Goal: Task Accomplishment & Management: Complete application form

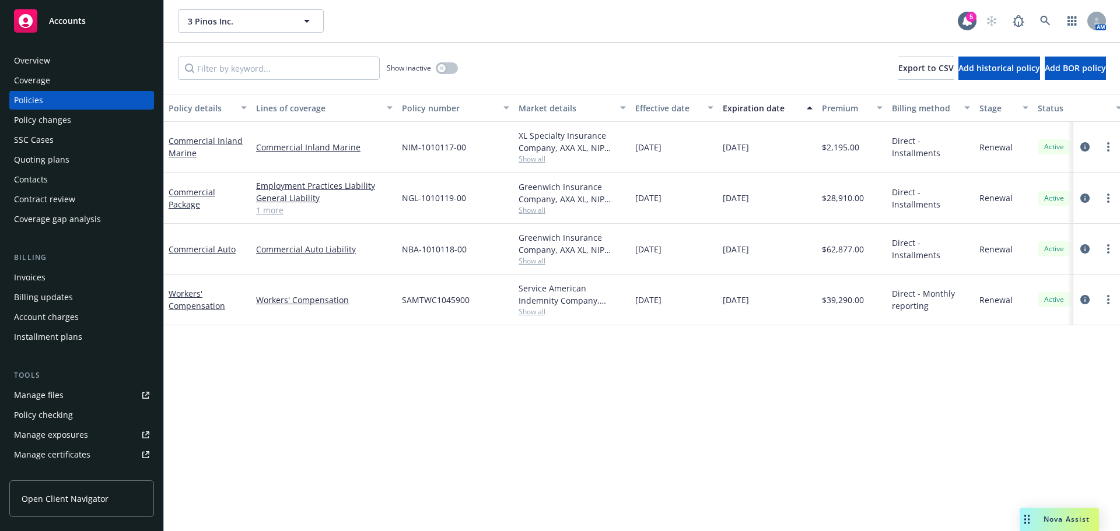
click at [470, 251] on div "NBA-1010118-00" at bounding box center [455, 249] width 117 height 51
click at [537, 261] on span "Show all" at bounding box center [572, 261] width 107 height 10
click at [344, 396] on div "Policy details Lines of coverage Policy number Market details Effective date Ex…" at bounding box center [642, 313] width 956 height 438
drag, startPoint x: 471, startPoint y: 247, endPoint x: 398, endPoint y: 251, distance: 73.0
click at [398, 251] on div "NBA-1010118-00" at bounding box center [455, 249] width 117 height 51
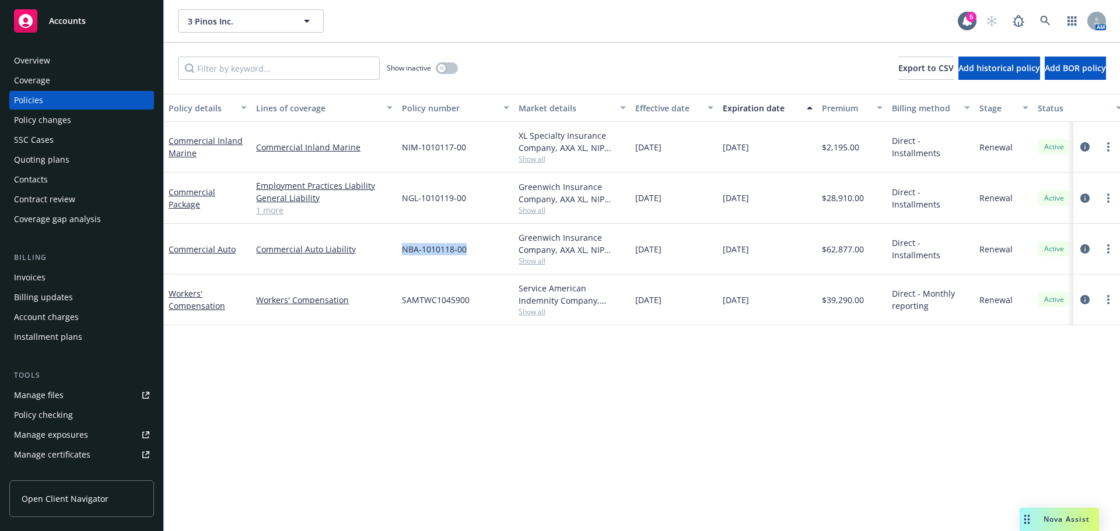
copy span "NBA-1010118-00"
click at [1107, 250] on link "more" at bounding box center [1108, 249] width 14 height 14
click at [1031, 417] on link "Copy logging email" at bounding box center [1046, 412] width 137 height 23
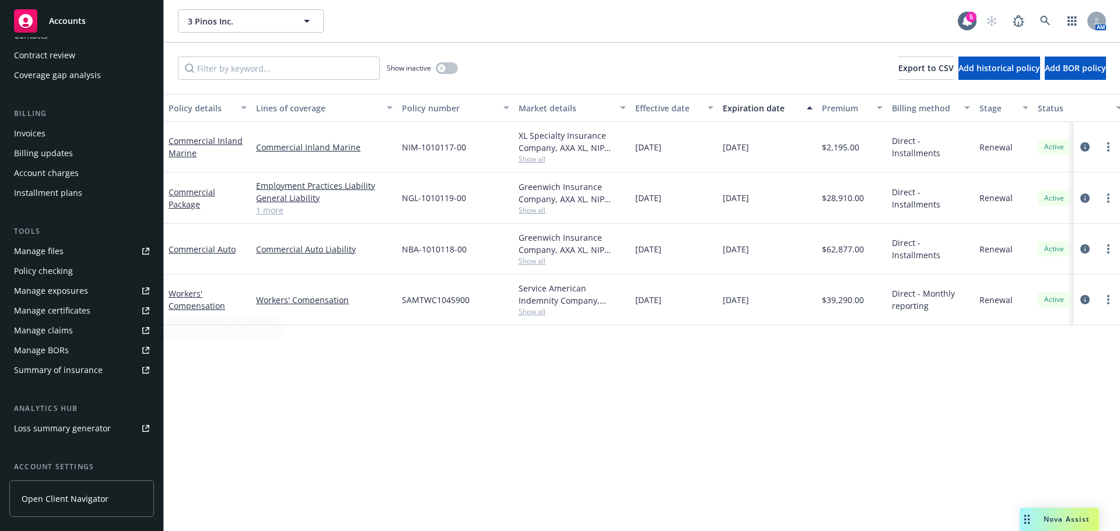
scroll to position [249, 0]
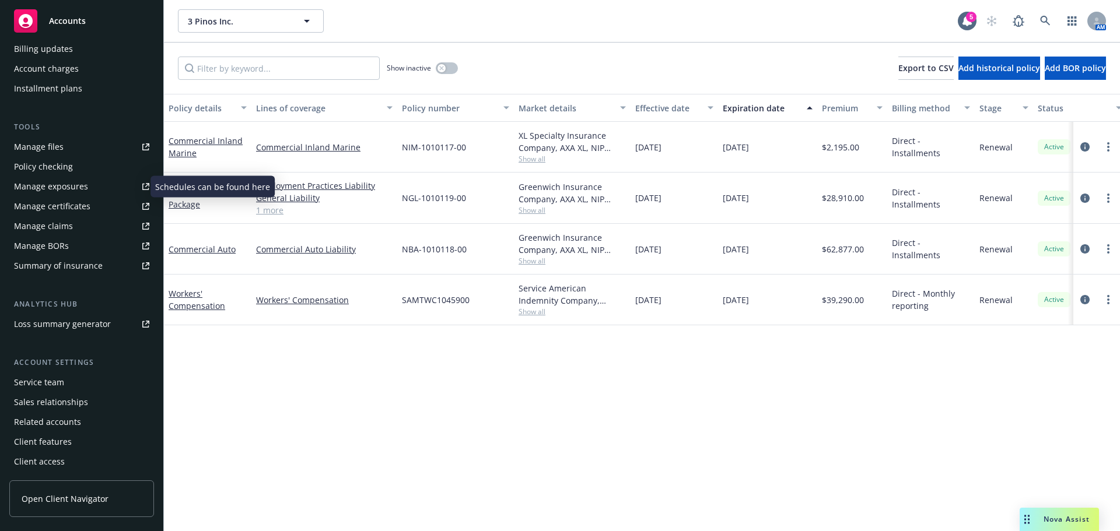
click at [73, 188] on div "Manage exposures" at bounding box center [51, 186] width 74 height 19
click at [1107, 250] on icon "more" at bounding box center [1108, 248] width 2 height 9
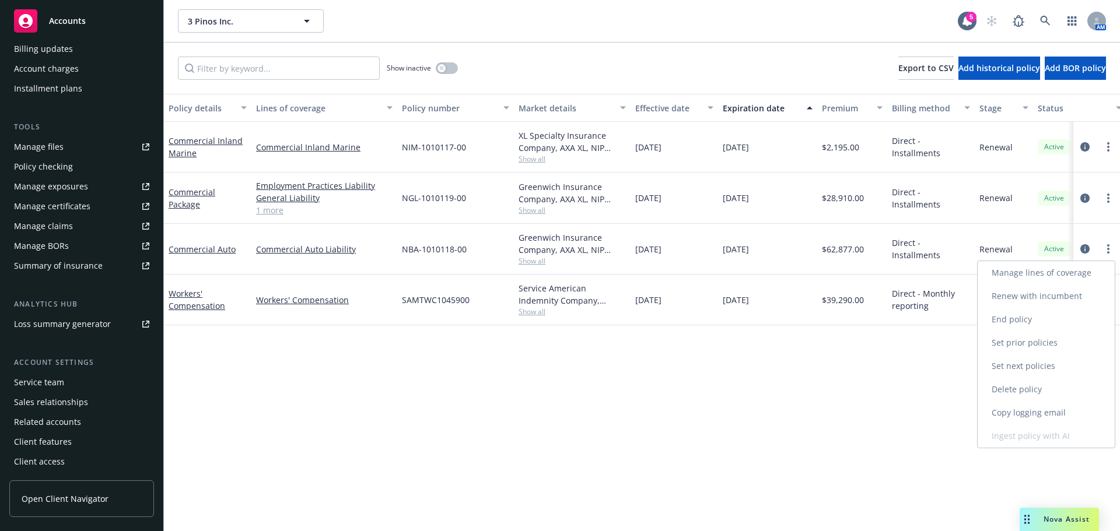
click at [1017, 408] on link "Copy logging email" at bounding box center [1046, 412] width 137 height 23
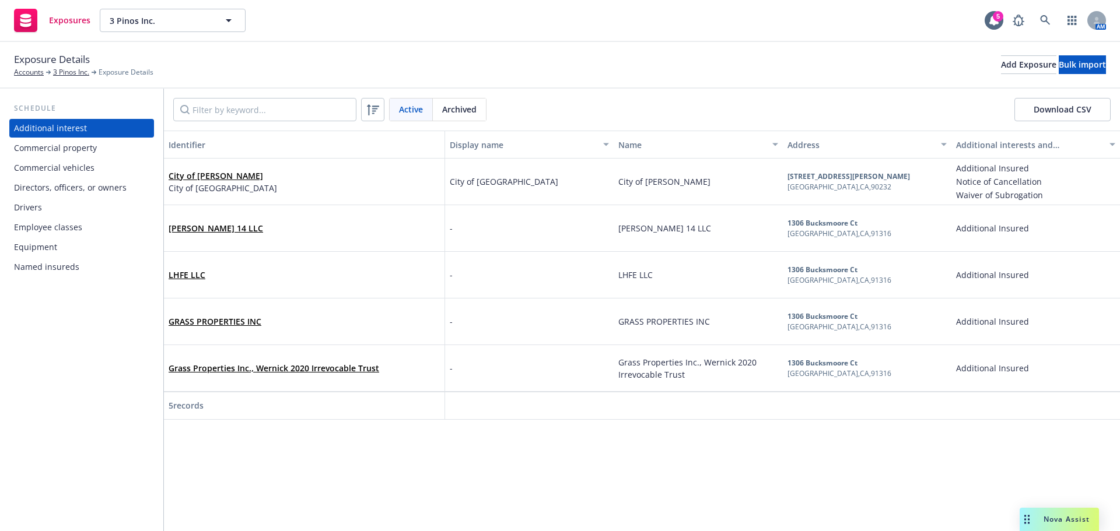
click at [74, 167] on div "Commercial vehicles" at bounding box center [54, 168] width 81 height 19
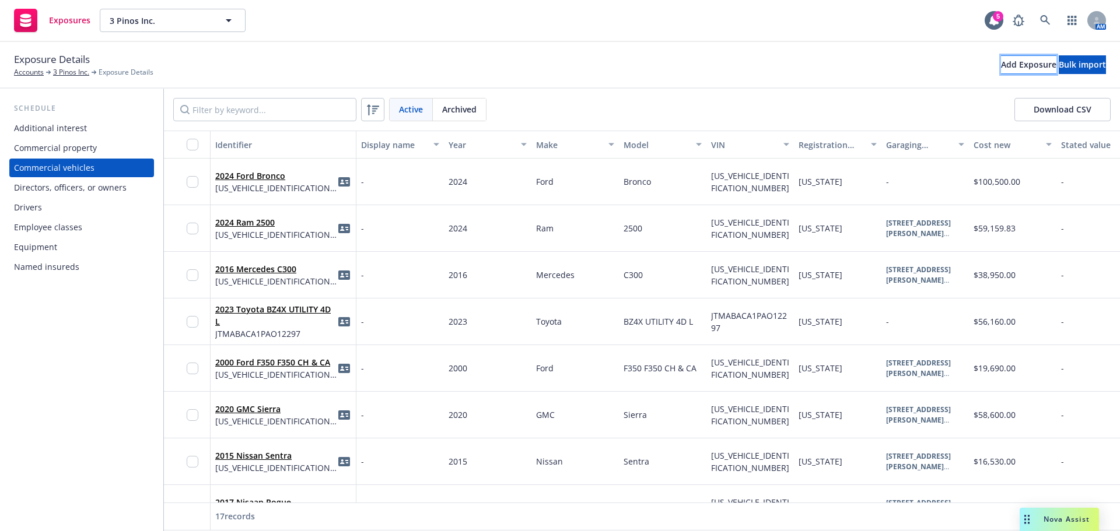
click at [1001, 66] on div "Add Exposure" at bounding box center [1028, 65] width 55 height 18
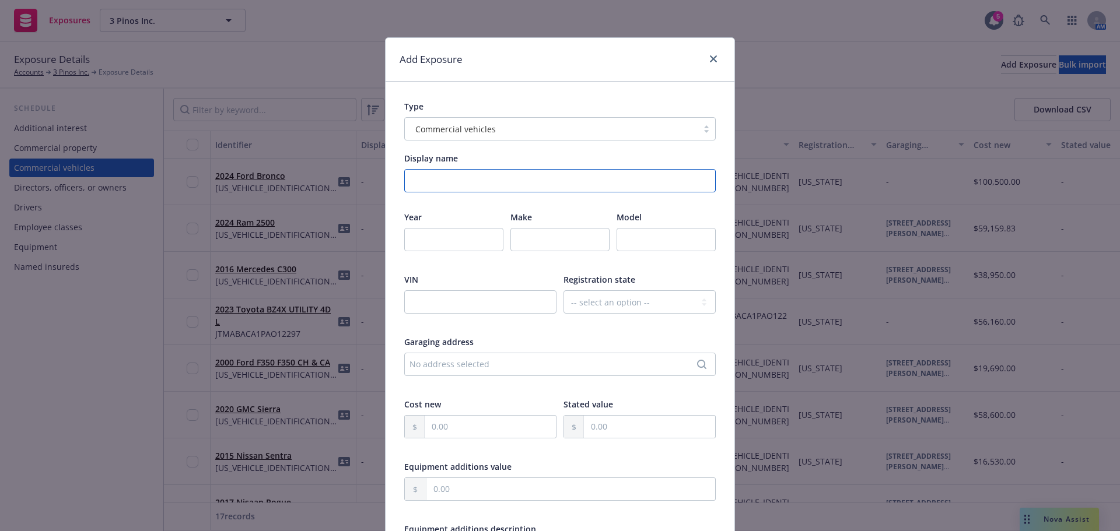
click at [461, 174] on input "Display name" at bounding box center [560, 180] width 312 height 23
click at [424, 244] on input "number" at bounding box center [453, 239] width 99 height 23
type input "2025"
click at [550, 239] on input "text" at bounding box center [559, 239] width 99 height 23
type input "Toyota"
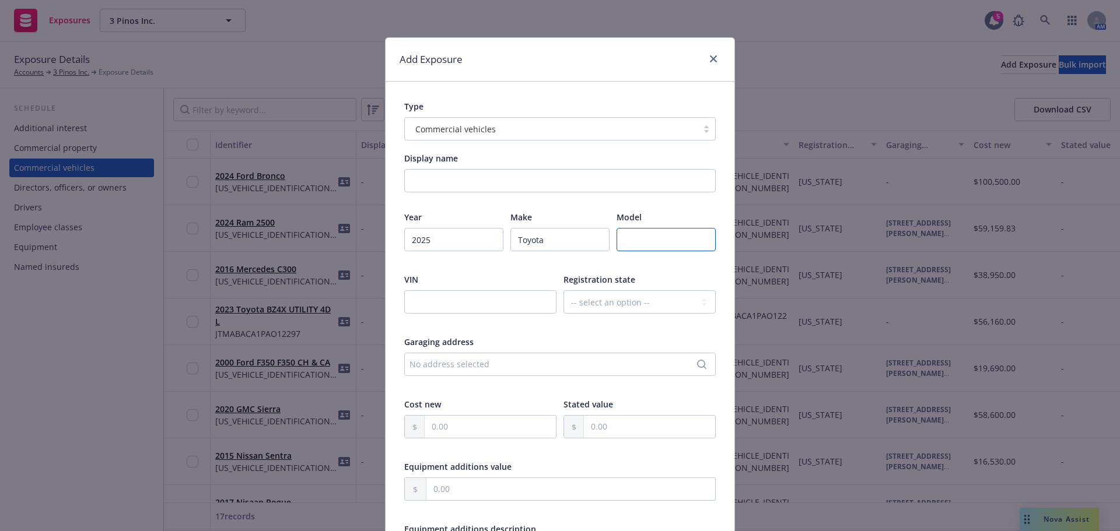
click at [657, 236] on input "text" at bounding box center [666, 239] width 99 height 23
type input "Tacoma"
click at [415, 309] on input "text" at bounding box center [480, 302] width 152 height 23
click at [447, 293] on input "text" at bounding box center [480, 302] width 152 height 23
paste input "[US_VEHICLE_IDENTIFICATION_NUMBER]"
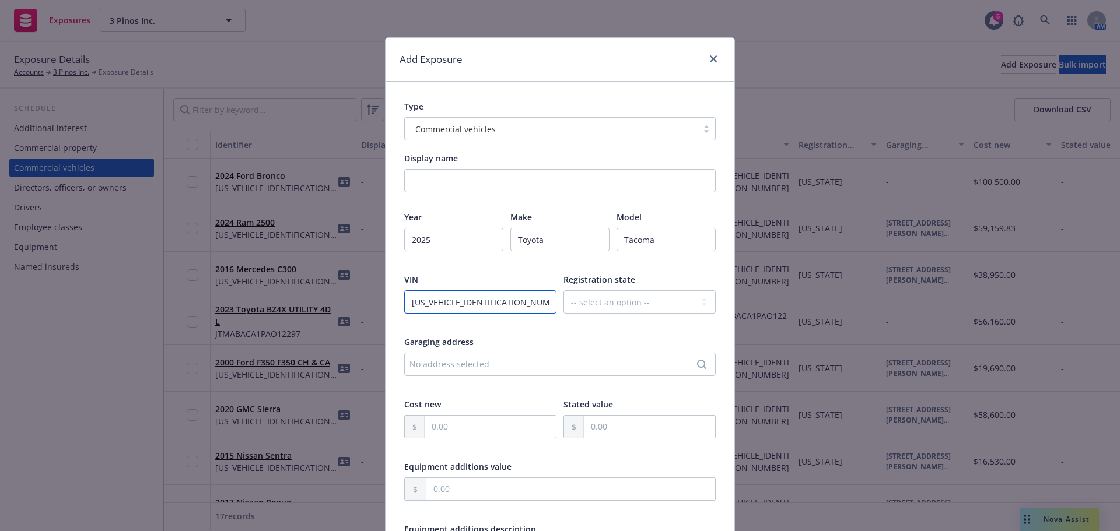
type input "[US_VEHICLE_IDENTIFICATION_NUMBER]"
click at [467, 276] on div "VIN" at bounding box center [480, 280] width 152 height 12
click at [647, 308] on select "-- select an option -- [US_STATE] [US_STATE] [US_STATE] [US_STATE] [US_STATE] […" at bounding box center [640, 302] width 152 height 23
select select "CA"
click at [564, 291] on select "-- select an option -- [US_STATE] [US_STATE] [US_STATE] [US_STATE] [US_STATE] […" at bounding box center [640, 302] width 152 height 23
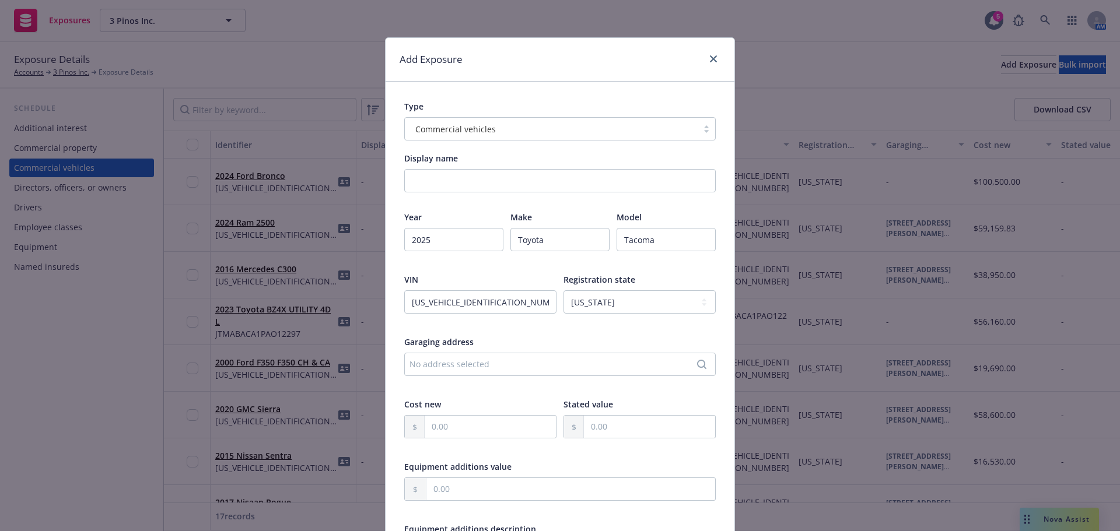
click at [543, 344] on div "Garaging address" at bounding box center [560, 342] width 312 height 12
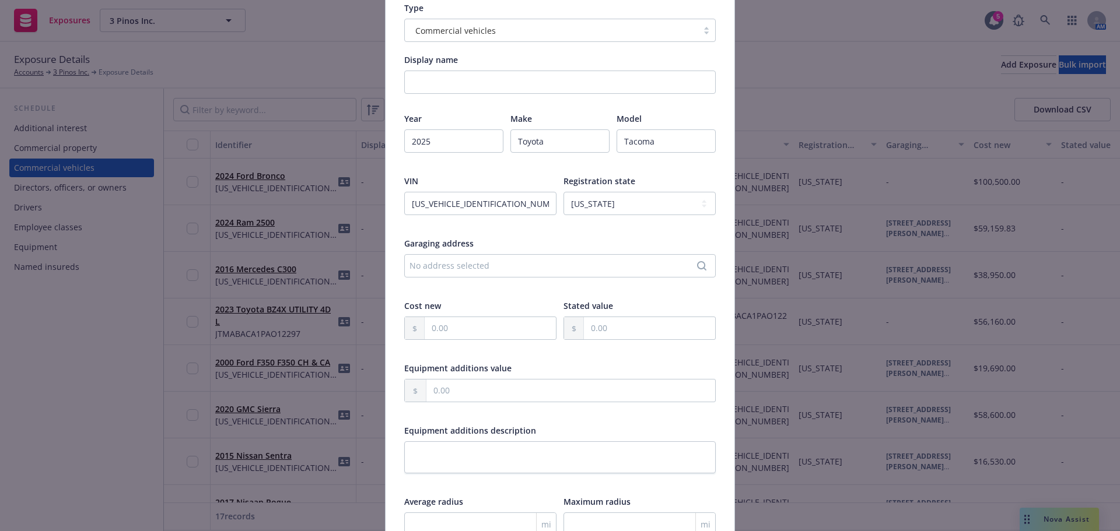
scroll to position [233, 0]
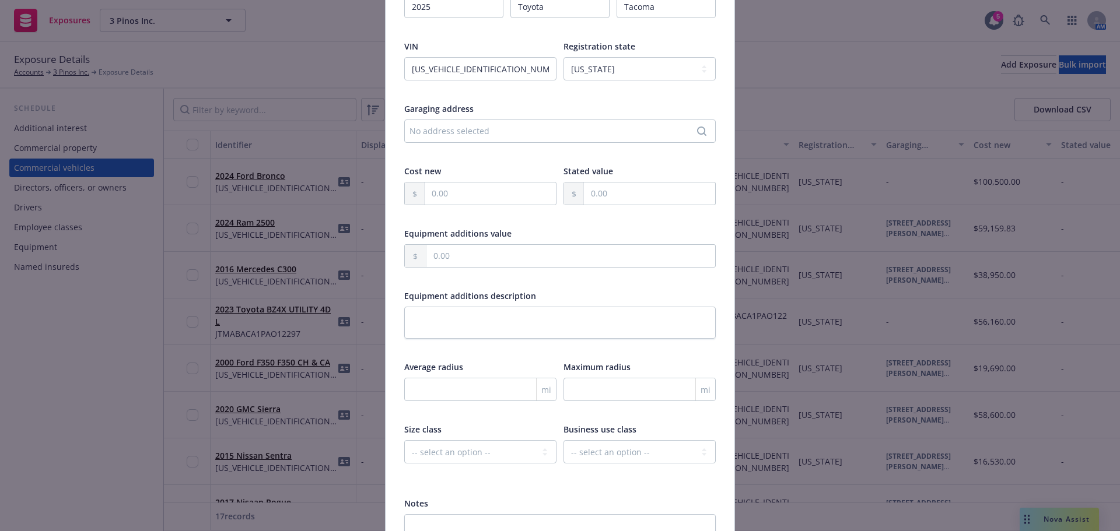
click at [440, 118] on div "Garaging address No address selected" at bounding box center [560, 130] width 312 height 55
click at [437, 130] on div "No address selected" at bounding box center [554, 131] width 289 height 12
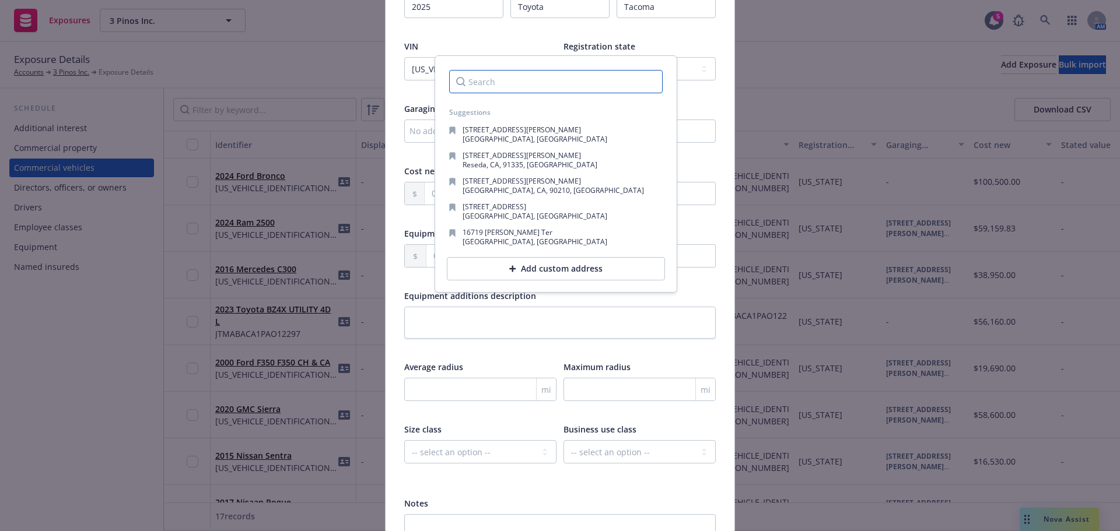
click at [487, 78] on input "Search" at bounding box center [556, 81] width 214 height 23
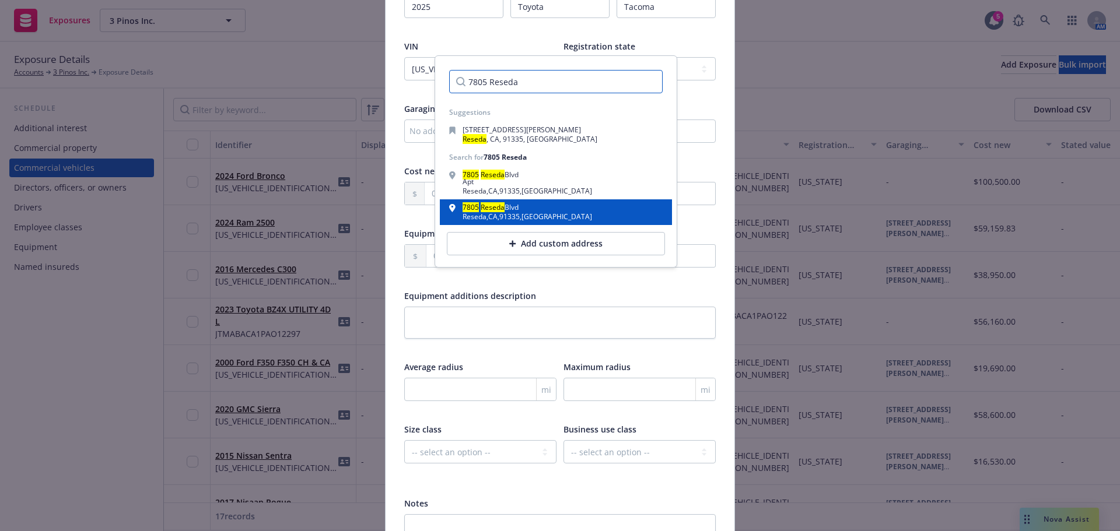
type input "7805 Reseda"
click at [541, 212] on div "[STREET_ADDRESS]" at bounding box center [556, 212] width 214 height 16
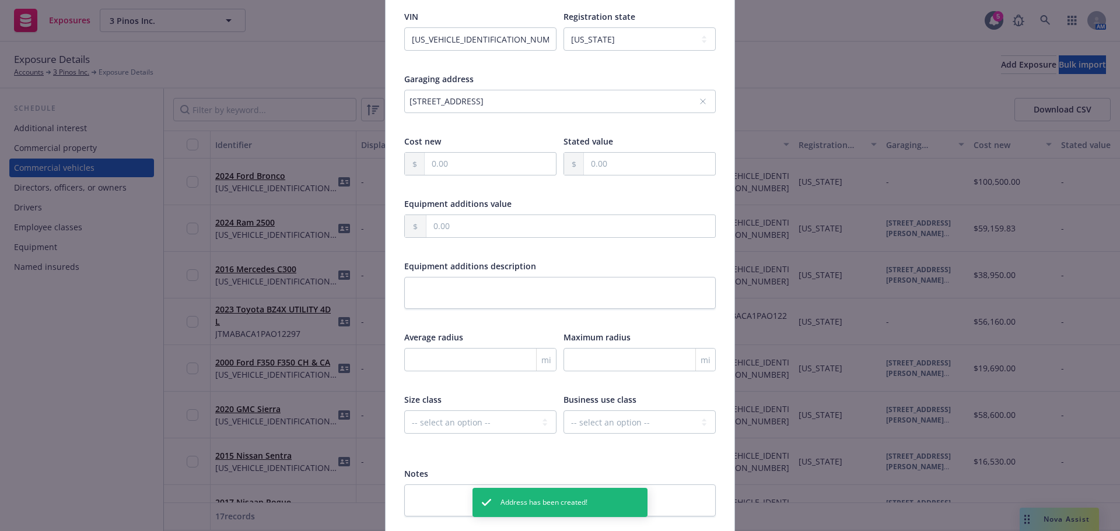
scroll to position [292, 0]
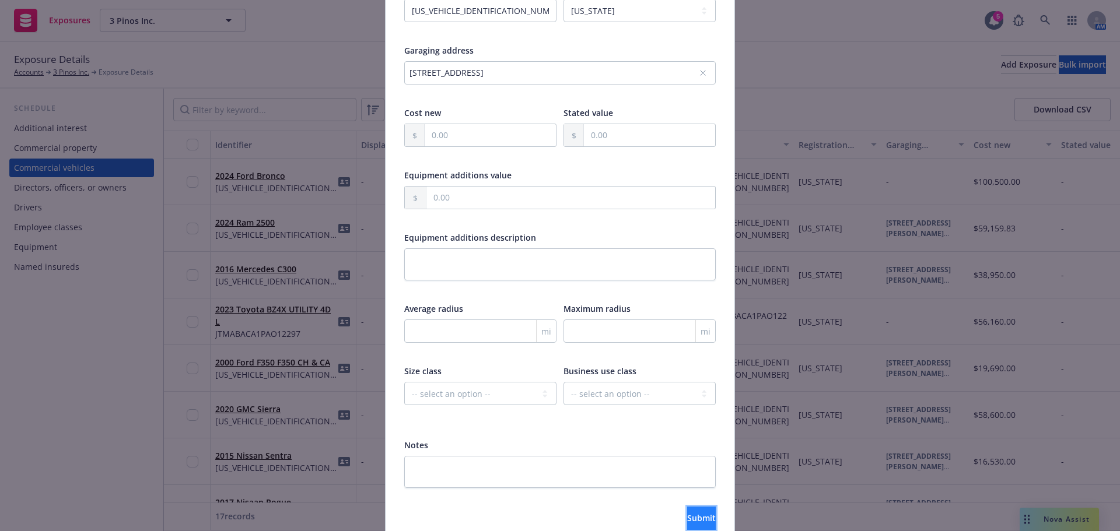
click at [687, 512] on button "Submit" at bounding box center [701, 518] width 29 height 23
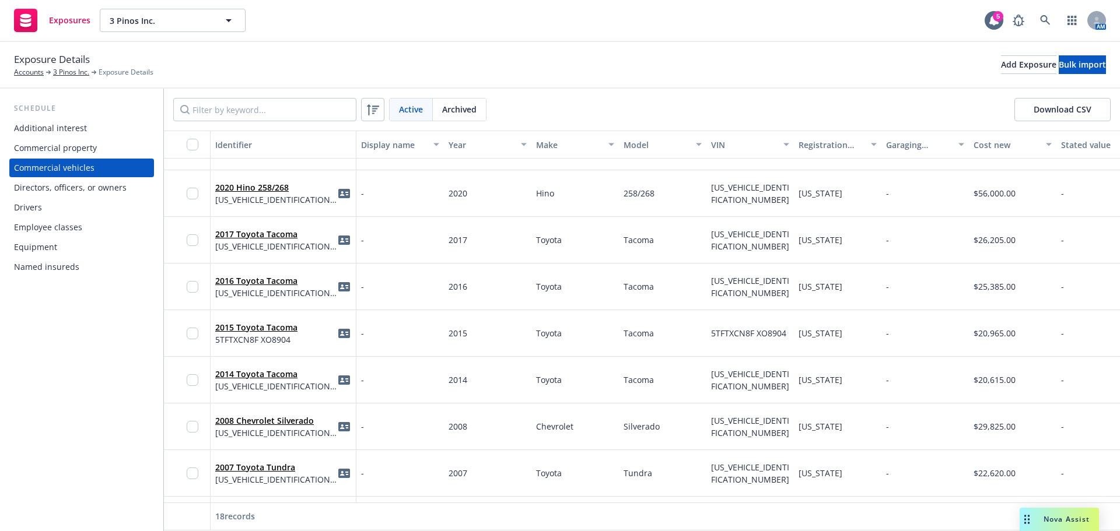
scroll to position [0, 0]
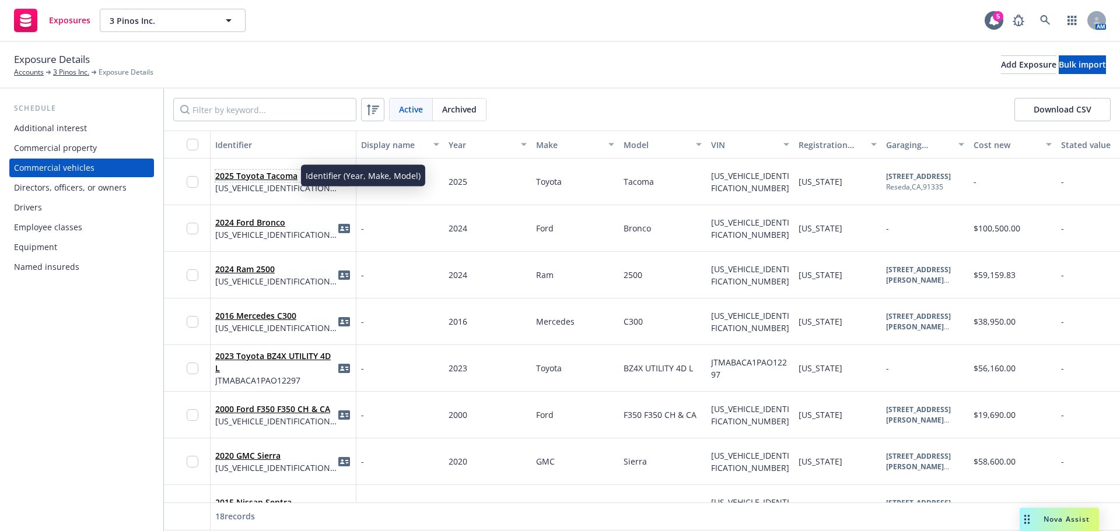
click at [222, 179] on link "2025 Toyota Tacoma" at bounding box center [256, 175] width 82 height 11
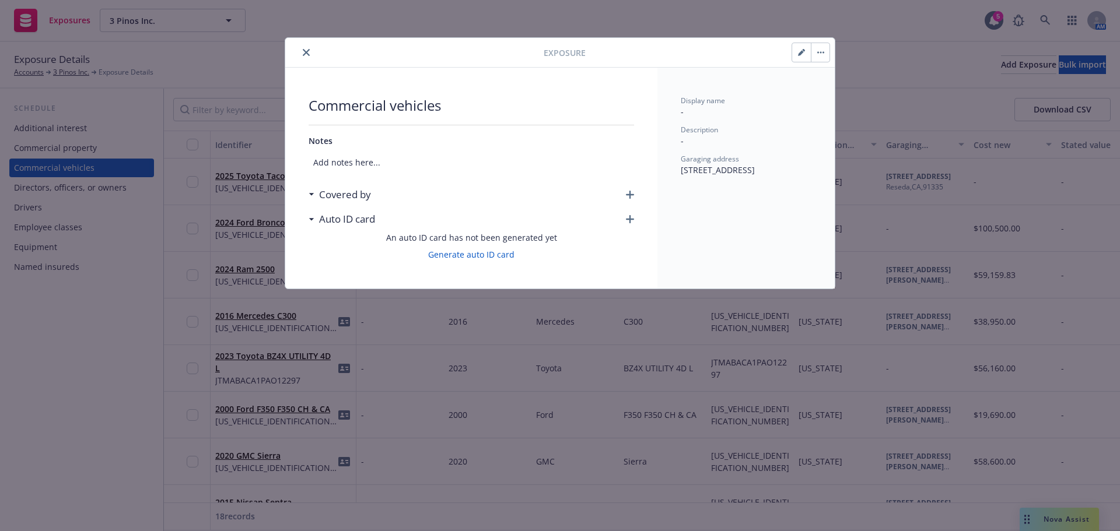
click at [311, 52] on button "close" at bounding box center [306, 53] width 14 height 14
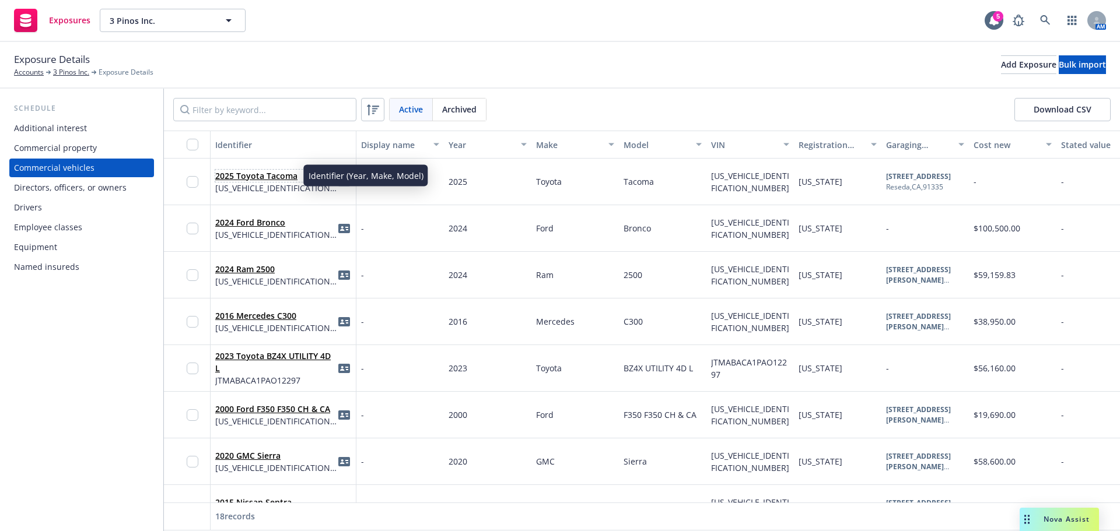
click at [261, 174] on link "2025 Toyota Tacoma" at bounding box center [256, 175] width 82 height 11
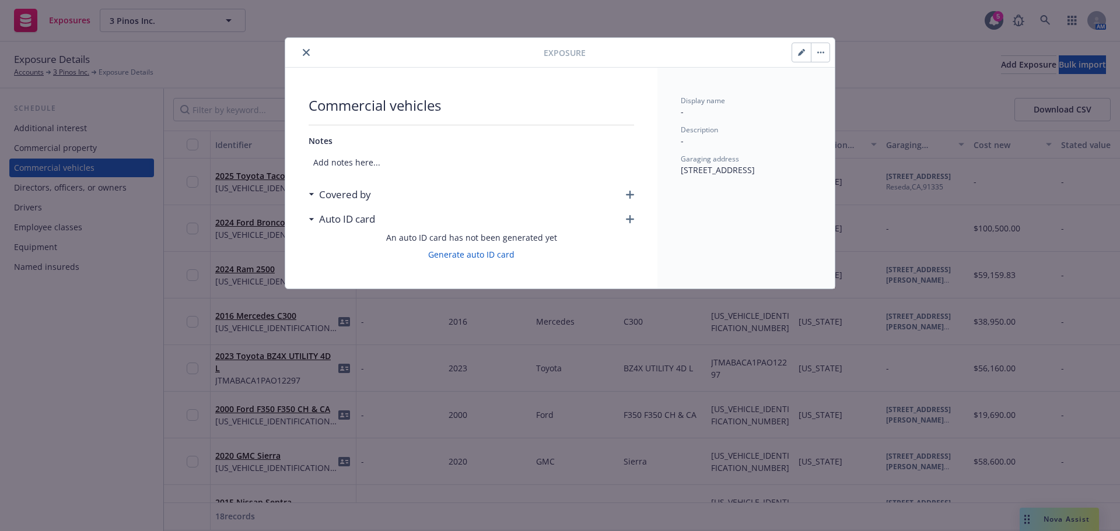
click at [631, 193] on icon "button" at bounding box center [630, 195] width 8 height 8
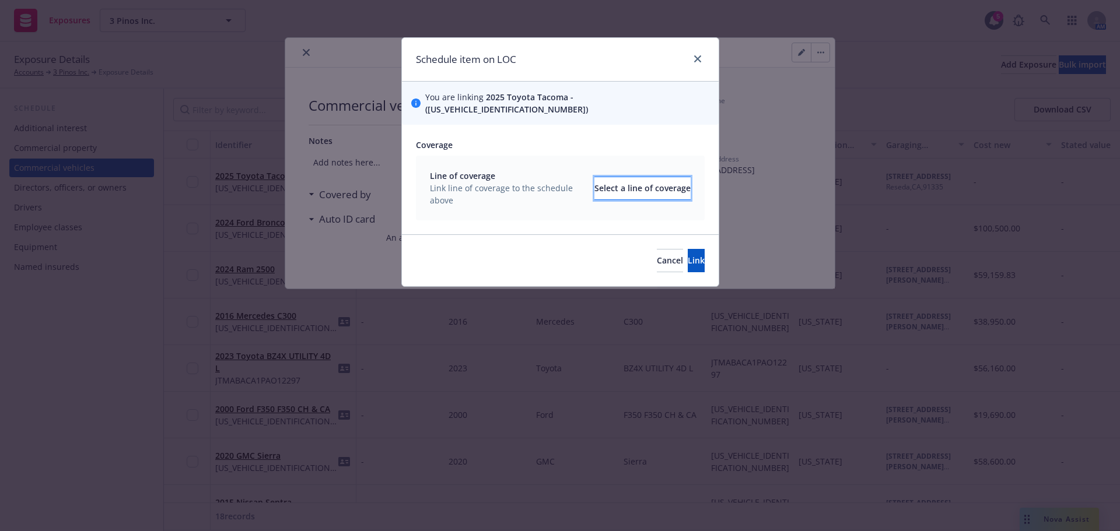
click at [610, 179] on div "Select a line of coverage" at bounding box center [642, 188] width 96 height 22
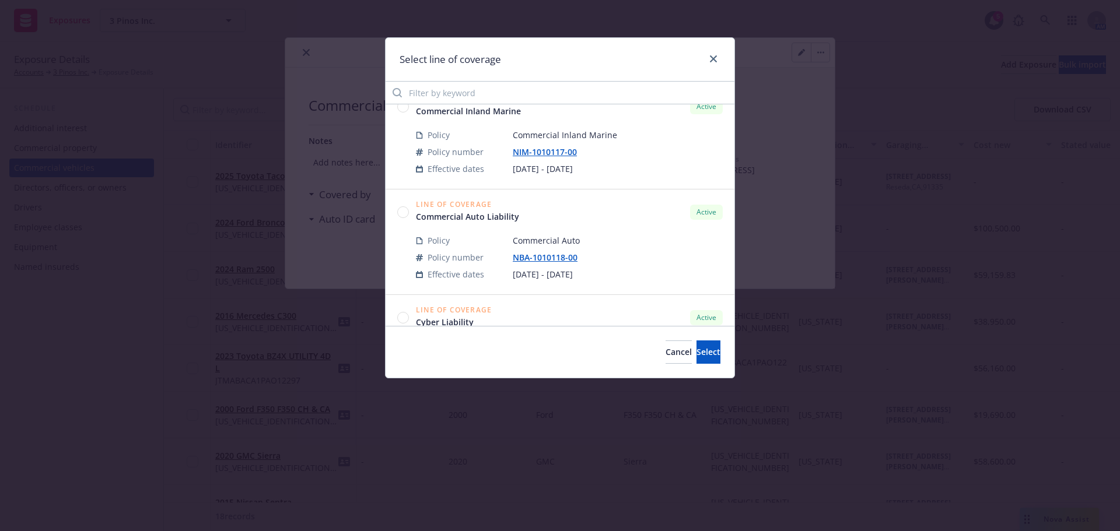
scroll to position [350, 0]
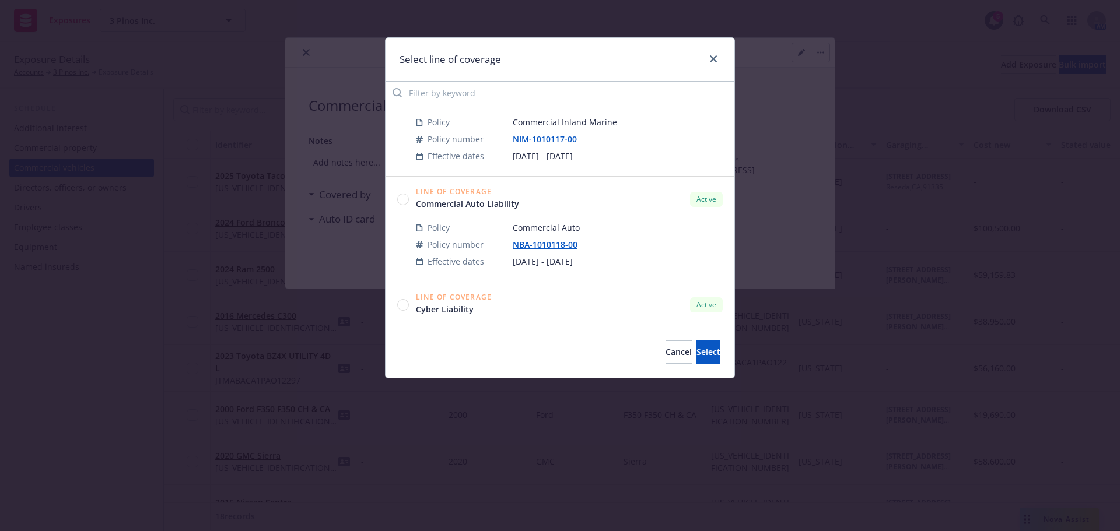
click at [405, 203] on circle at bounding box center [403, 199] width 11 height 11
click at [697, 352] on span "Select" at bounding box center [709, 352] width 24 height 11
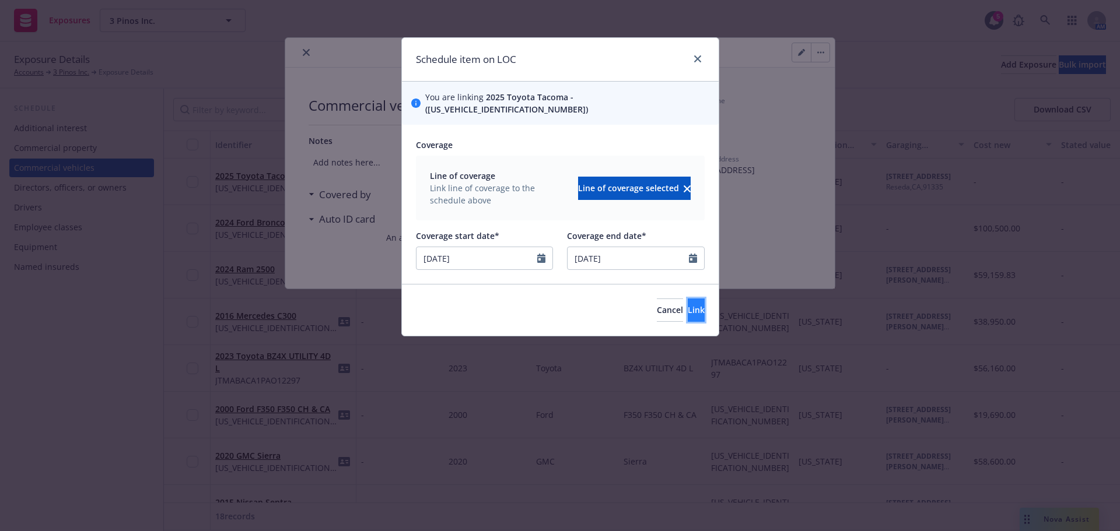
click at [688, 306] on button "Link" at bounding box center [696, 310] width 17 height 23
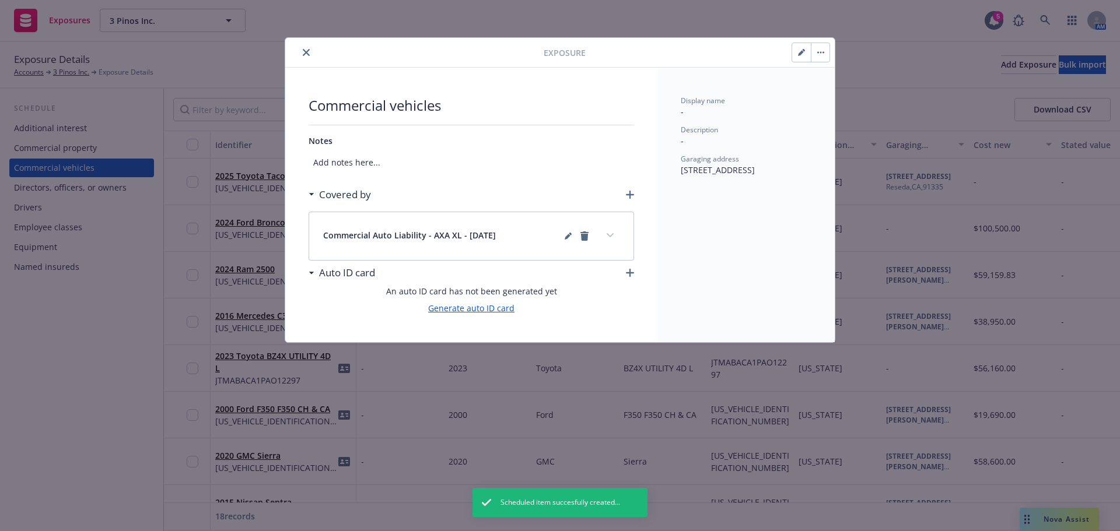
click at [468, 312] on link "Generate auto ID card" at bounding box center [471, 308] width 86 height 12
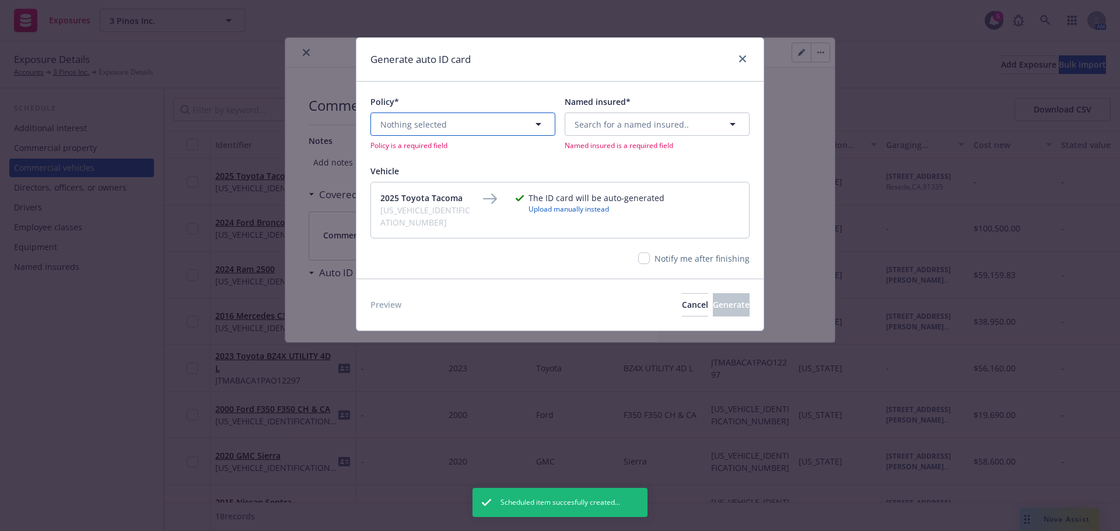
click at [508, 128] on button "Nothing selected" at bounding box center [462, 124] width 185 height 23
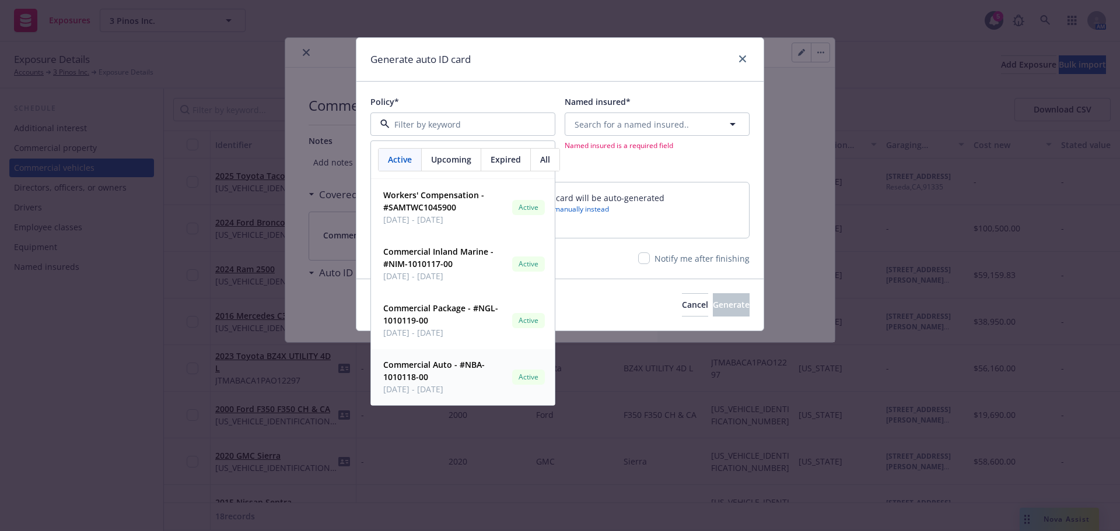
click at [453, 369] on strong "Commercial Auto - #NBA-1010118-00" at bounding box center [434, 370] width 102 height 23
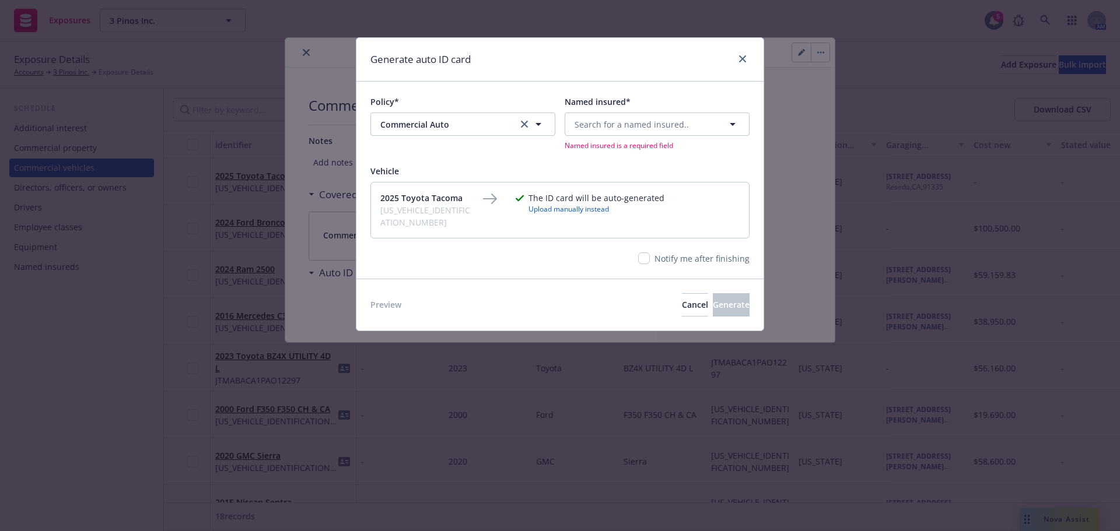
click at [630, 137] on div "Search for a named insured.. Named insured is a required field" at bounding box center [657, 132] width 185 height 38
drag, startPoint x: 627, startPoint y: 116, endPoint x: 625, endPoint y: 123, distance: 6.5
click at [625, 123] on button "Search for a named insured.." at bounding box center [657, 124] width 185 height 23
click at [623, 214] on span "[STREET_ADDRESS][PERSON_NAME]" at bounding box center [638, 220] width 121 height 25
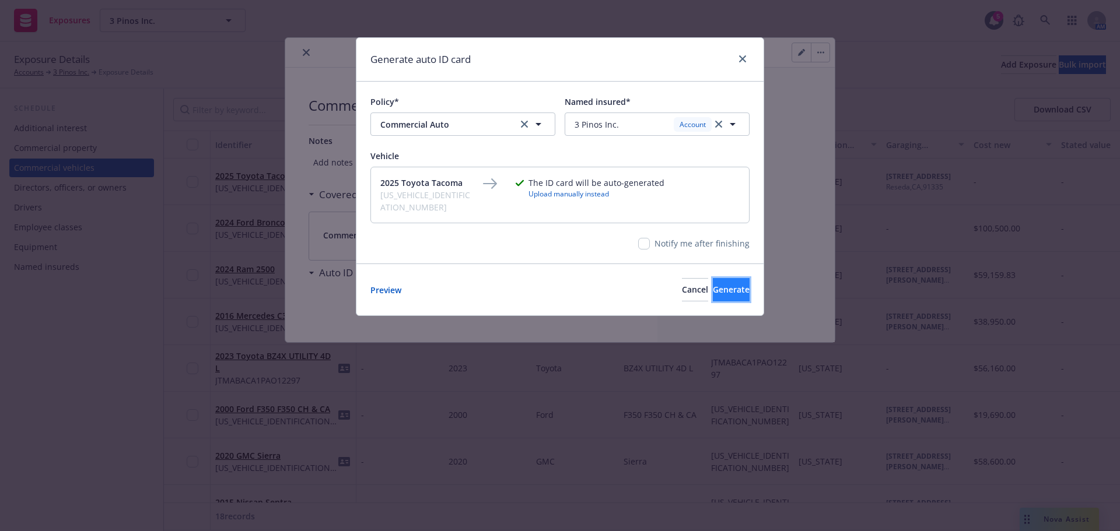
click at [713, 284] on span "Generate" at bounding box center [731, 289] width 37 height 11
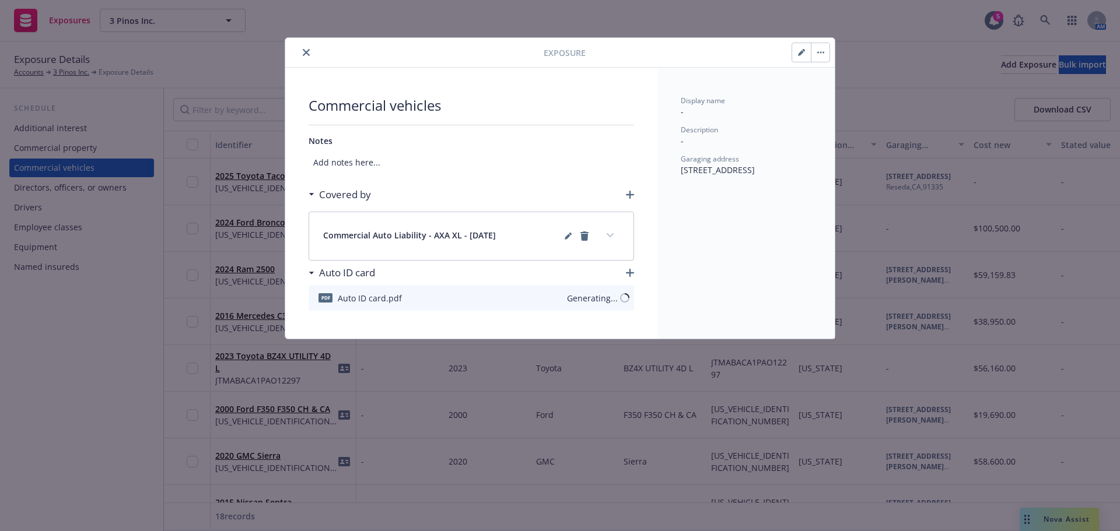
click at [309, 58] on button "close" at bounding box center [306, 53] width 14 height 14
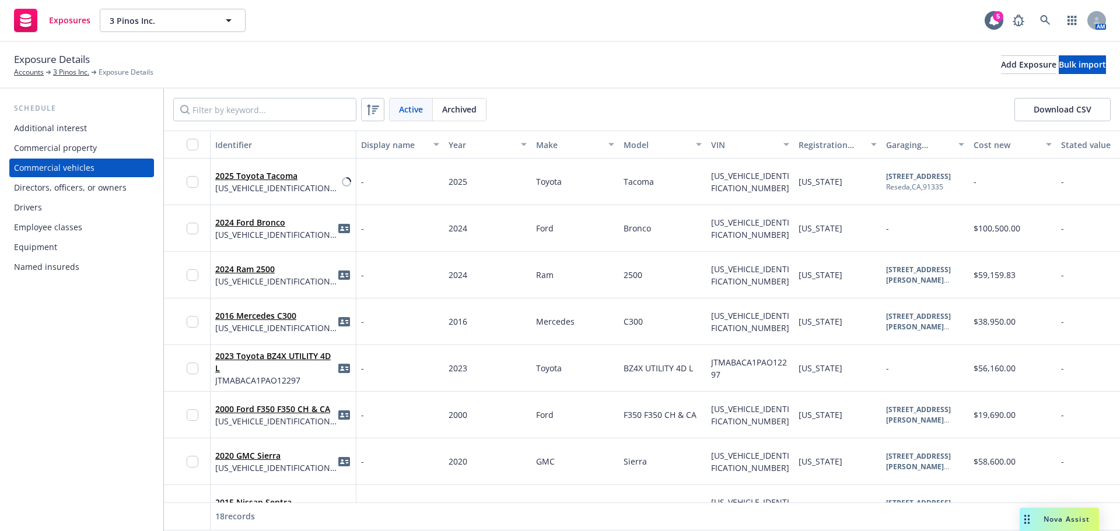
click at [345, 76] on div "Exposure Details Accounts 3 Pinos Inc. Exposure Details Add Exposure Bulk import" at bounding box center [560, 65] width 1092 height 26
click at [347, 186] on icon "idCard" at bounding box center [344, 181] width 12 height 9
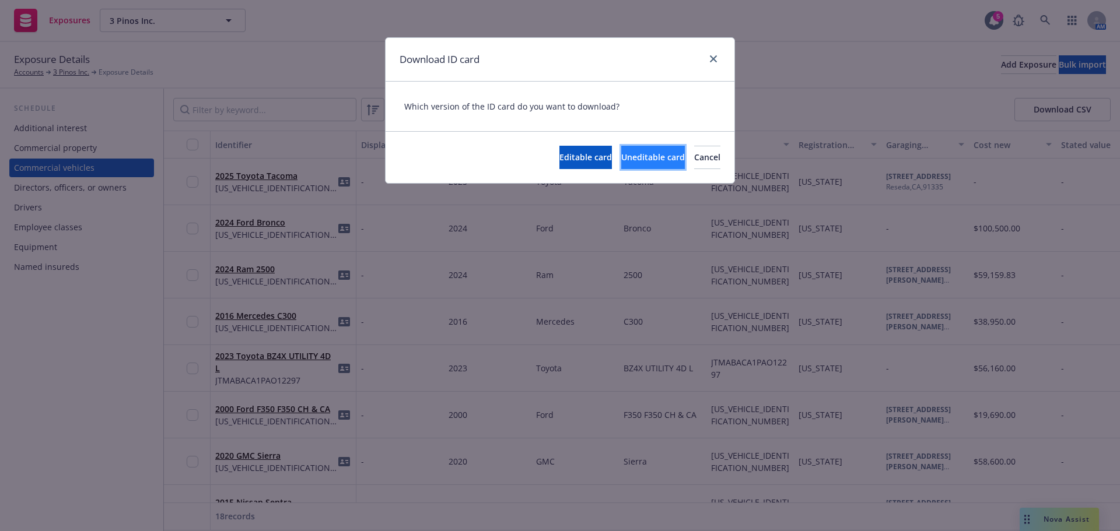
click at [621, 159] on span "Uneditable card" at bounding box center [653, 157] width 64 height 11
